Goal: Find specific page/section: Find specific page/section

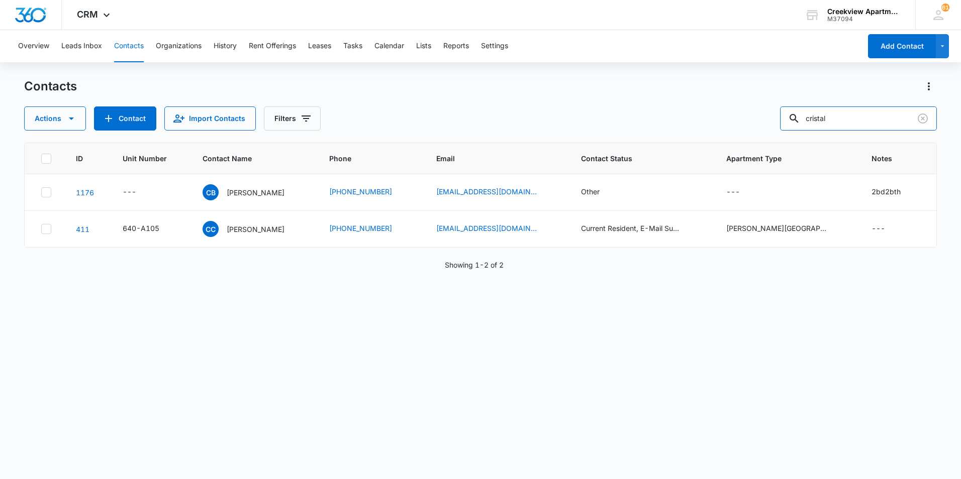
drag, startPoint x: 845, startPoint y: 112, endPoint x: 735, endPoint y: 129, distance: 111.4
click at [735, 129] on div "Actions Contact Import Contacts Filters cristal" at bounding box center [480, 119] width 913 height 24
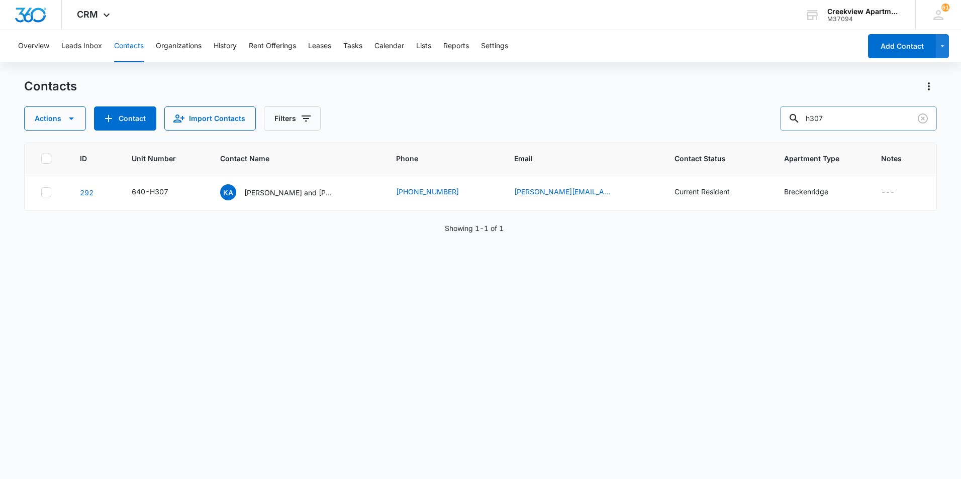
drag, startPoint x: 844, startPoint y: 121, endPoint x: 791, endPoint y: 119, distance: 52.8
click at [791, 119] on input "h307" at bounding box center [858, 119] width 157 height 24
click at [846, 127] on div "Contacts Actions Contact Import Contacts Filters l200 ID Unit Number Contact Na…" at bounding box center [480, 278] width 913 height 400
drag, startPoint x: 846, startPoint y: 114, endPoint x: 768, endPoint y: 112, distance: 77.9
click at [768, 112] on div "Actions Contact Import Contacts Filters l200" at bounding box center [480, 119] width 913 height 24
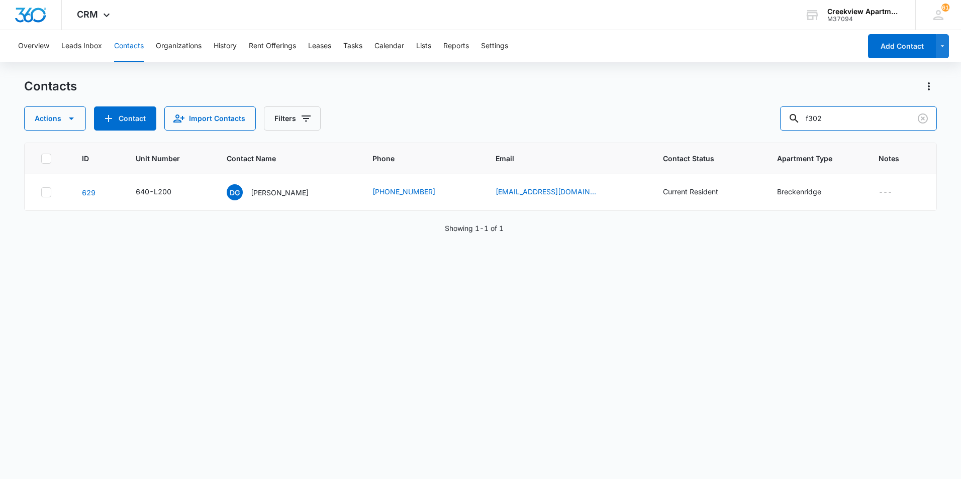
type input "f302"
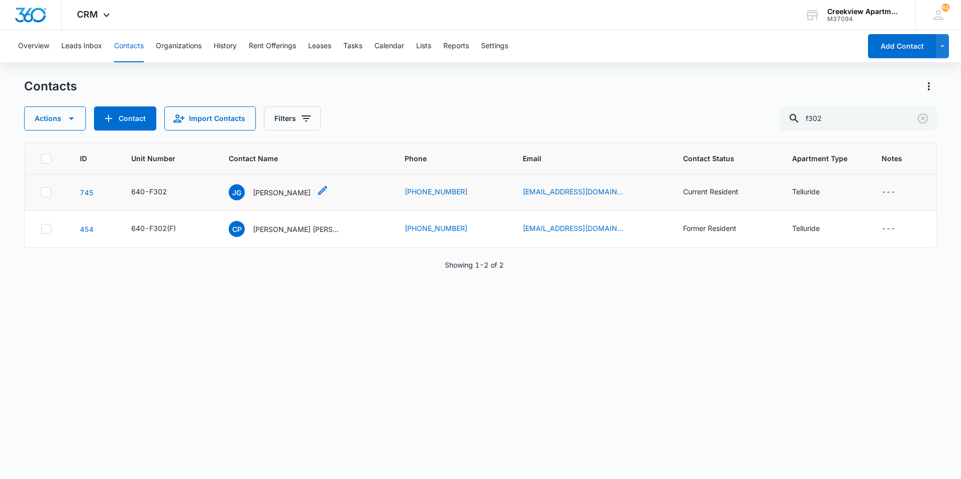
click at [276, 193] on p "[PERSON_NAME]" at bounding box center [282, 192] width 58 height 11
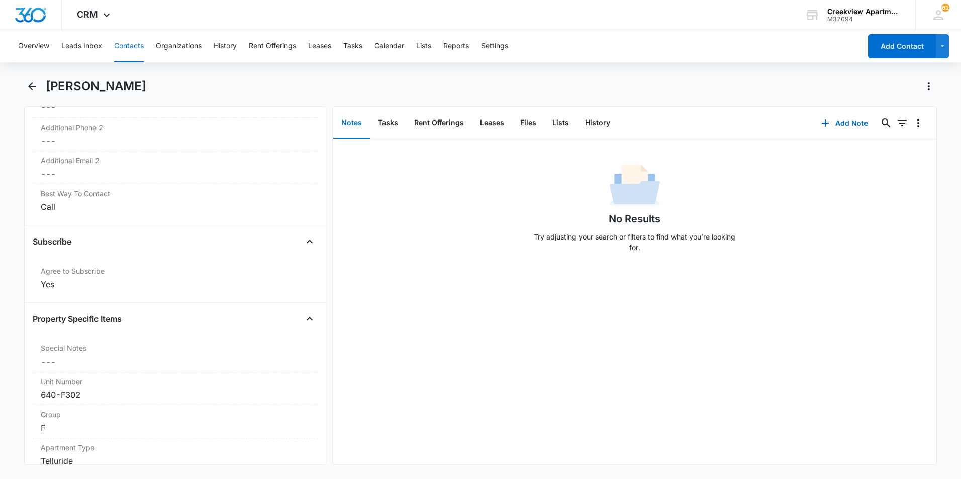
scroll to position [1105, 0]
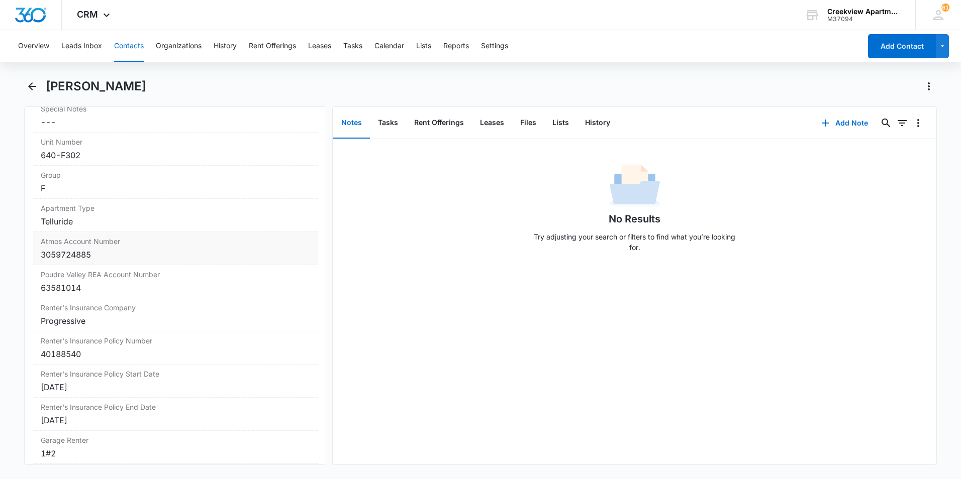
click at [196, 253] on div "3059724885" at bounding box center [175, 255] width 269 height 12
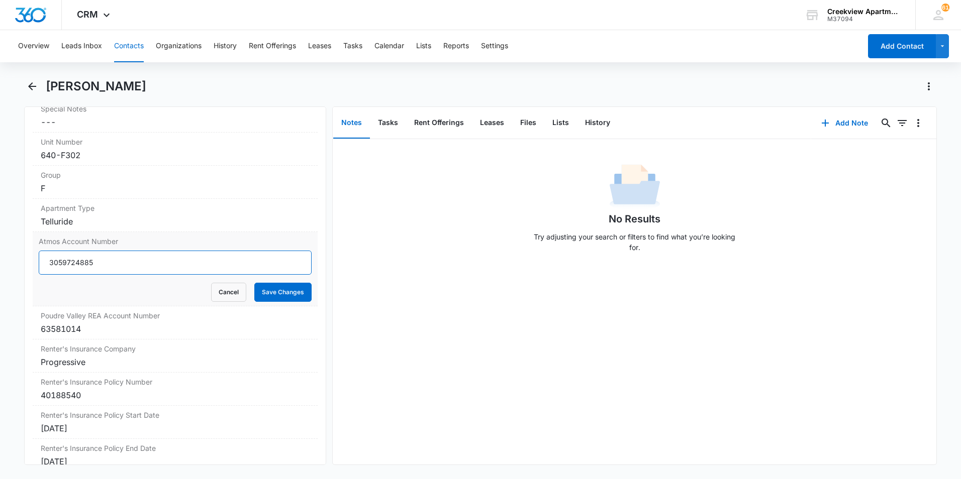
drag, startPoint x: 89, startPoint y: 268, endPoint x: 42, endPoint y: 267, distance: 47.2
click at [42, 267] on input "3059724885" at bounding box center [175, 263] width 273 height 24
click at [233, 285] on button "Cancel" at bounding box center [228, 292] width 35 height 19
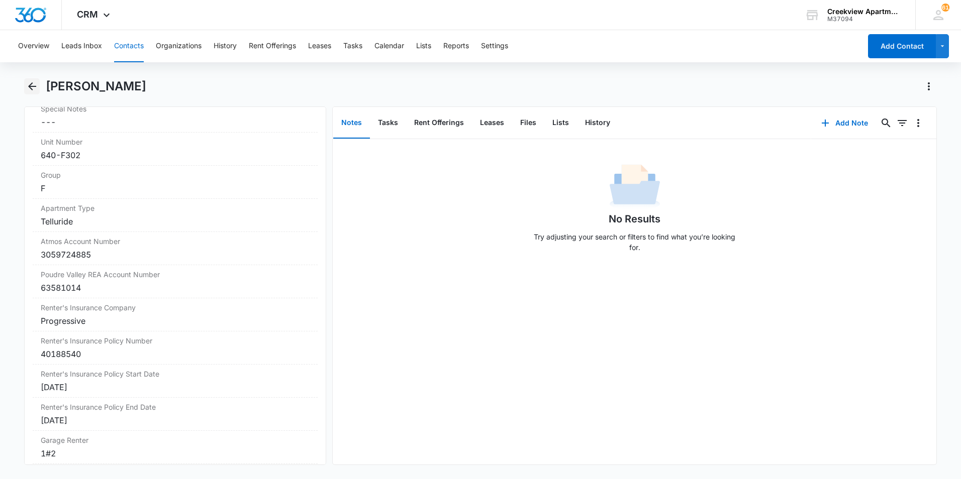
click at [31, 93] on button "Back" at bounding box center [32, 86] width 16 height 16
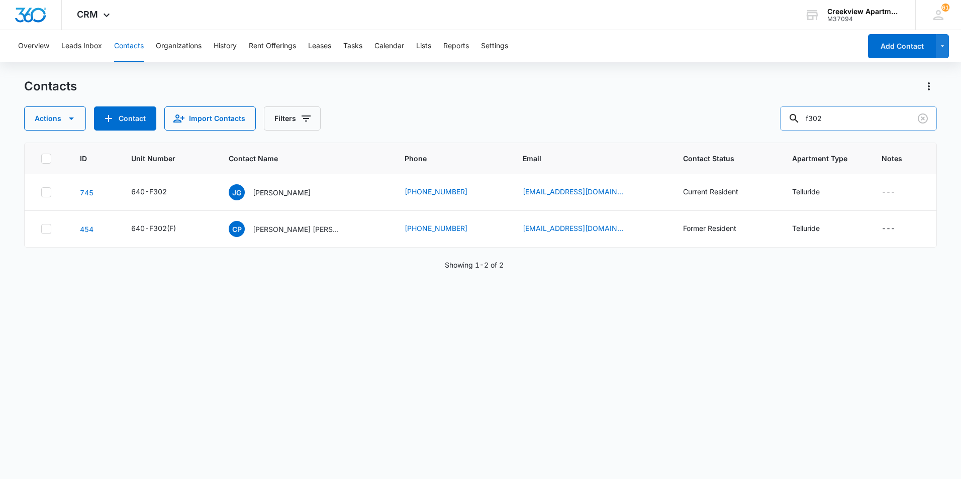
drag, startPoint x: 840, startPoint y: 123, endPoint x: 818, endPoint y: 124, distance: 22.1
click at [818, 124] on input "f302" at bounding box center [858, 119] width 157 height 24
type input "f206"
click at [291, 192] on p "[PERSON_NAME], [PERSON_NAME], [PERSON_NAME]" at bounding box center [298, 192] width 90 height 11
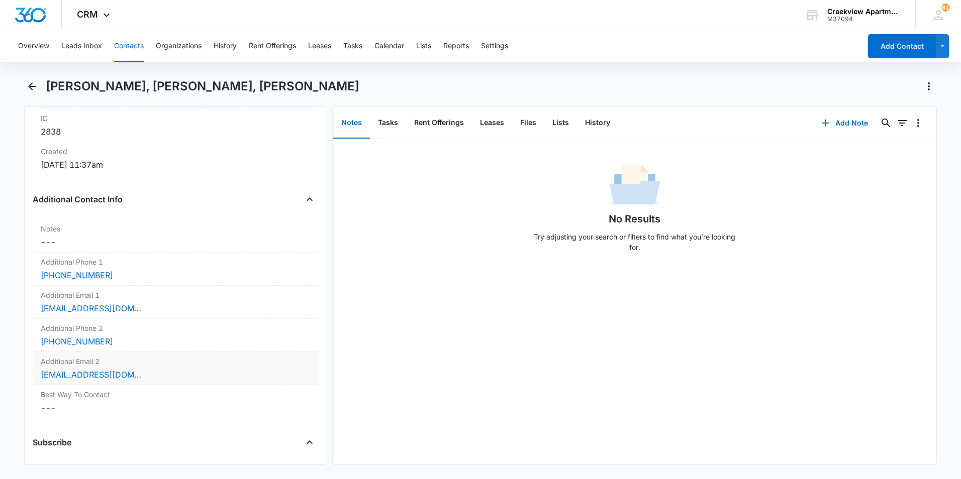
scroll to position [703, 0]
